Goal: Check status: Check status

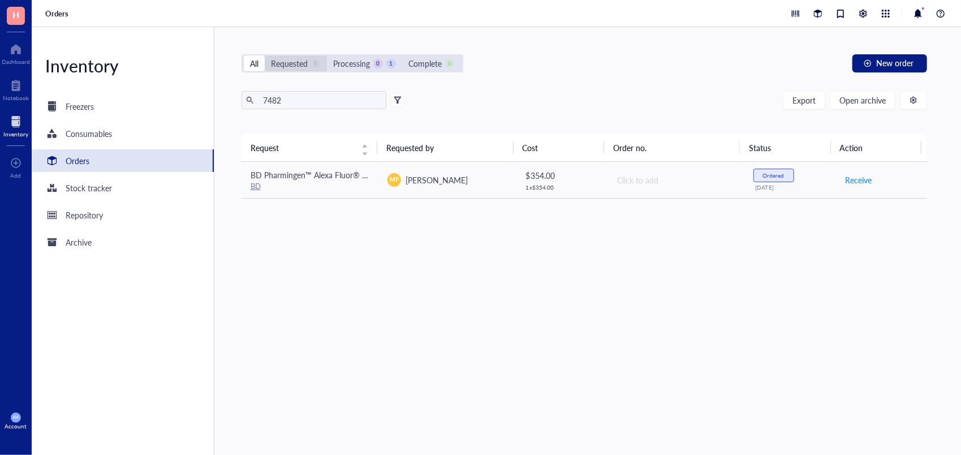
click at [304, 69] on div "Requested" at bounding box center [289, 63] width 37 height 12
click at [265, 55] on input "Requested 0" at bounding box center [265, 55] width 0 height 0
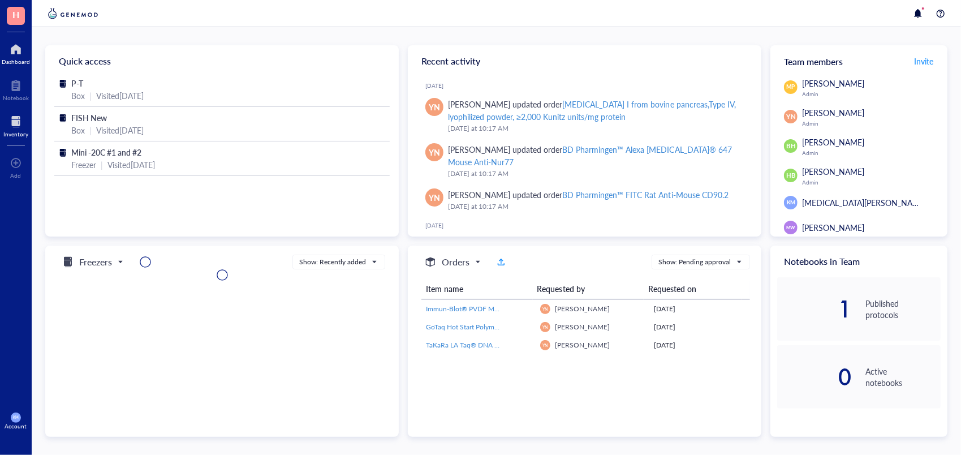
click at [18, 110] on div "Inventory" at bounding box center [16, 125] width 32 height 32
click at [18, 128] on div at bounding box center [15, 122] width 25 height 18
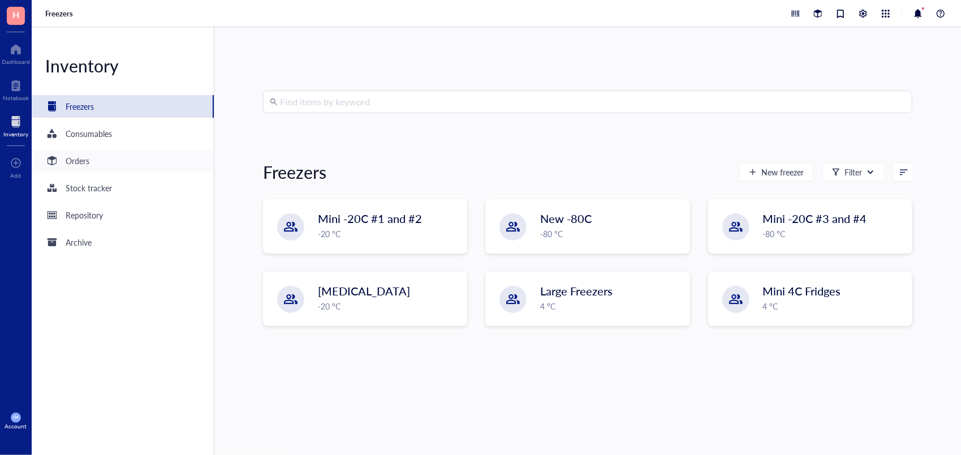
click at [93, 164] on div "Orders" at bounding box center [123, 160] width 182 height 23
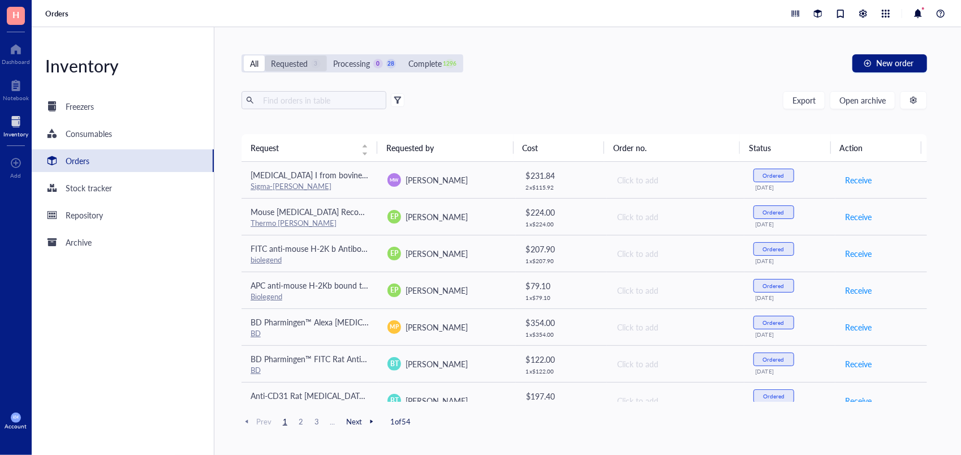
click at [303, 57] on div "Requested" at bounding box center [289, 63] width 37 height 12
click at [265, 55] on input "Requested 3" at bounding box center [265, 55] width 0 height 0
